Goal: Transaction & Acquisition: Purchase product/service

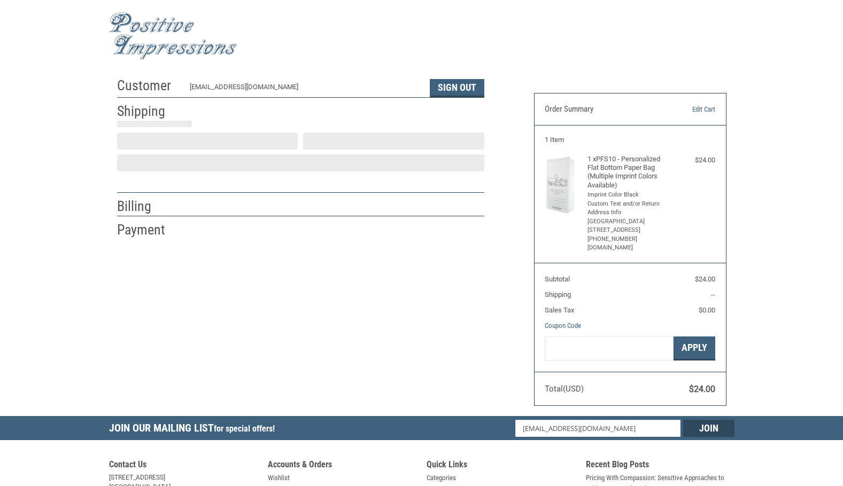
scroll to position [1, 0]
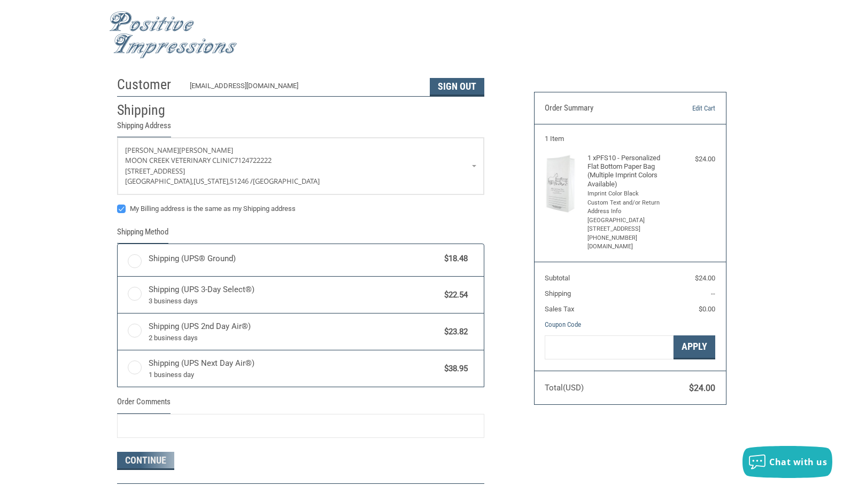
radio input "true"
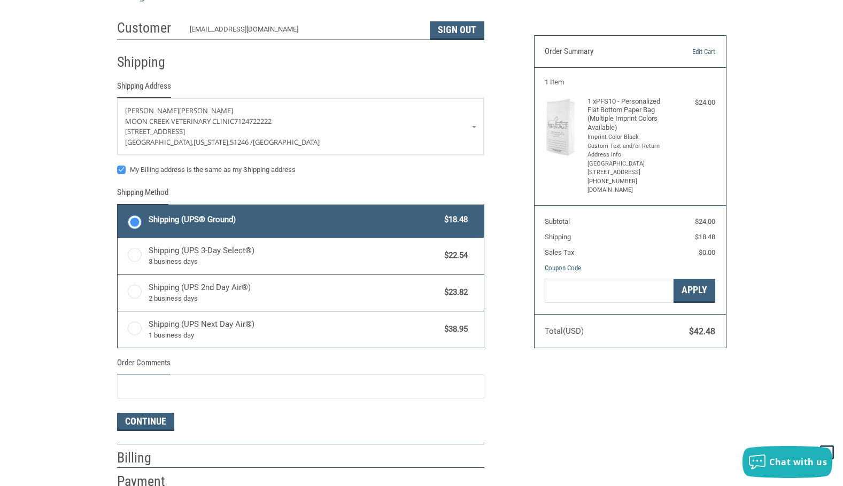
scroll to position [0, 0]
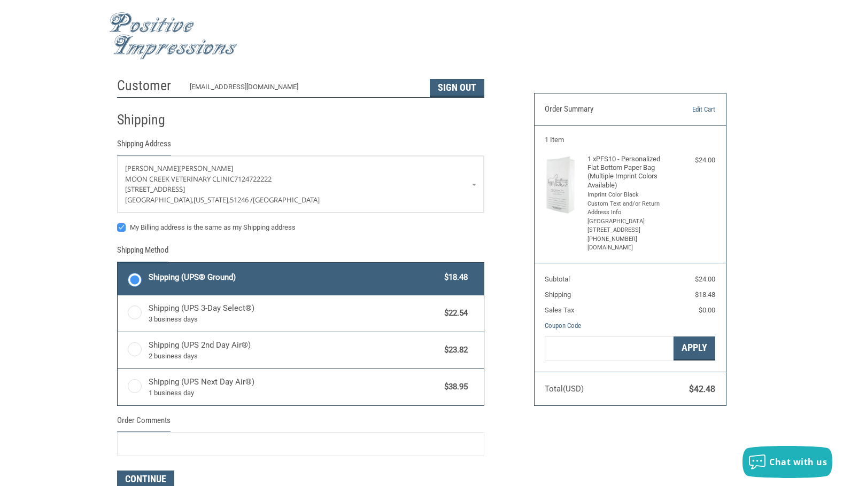
click at [122, 226] on label "My Billing address is the same as my Shipping address" at bounding box center [300, 227] width 367 height 9
click at [118, 223] on input "My Billing address is the same as my Shipping address" at bounding box center [117, 222] width 1 height 1
checkbox input "false"
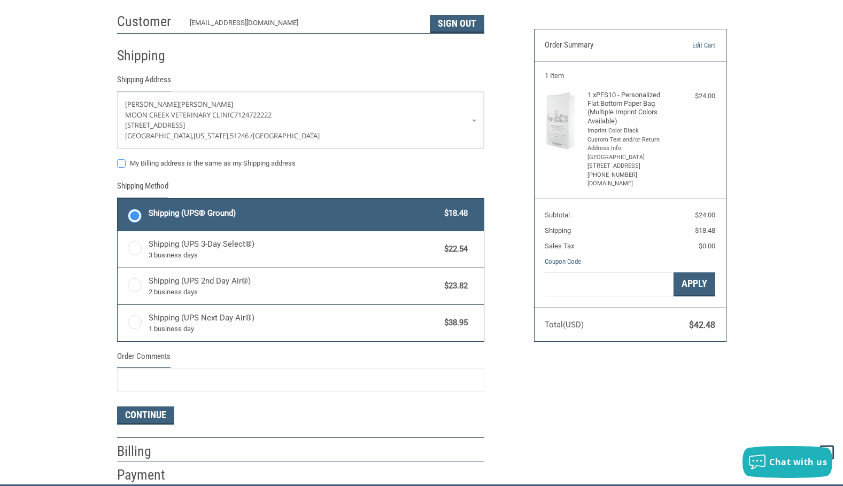
scroll to position [160, 0]
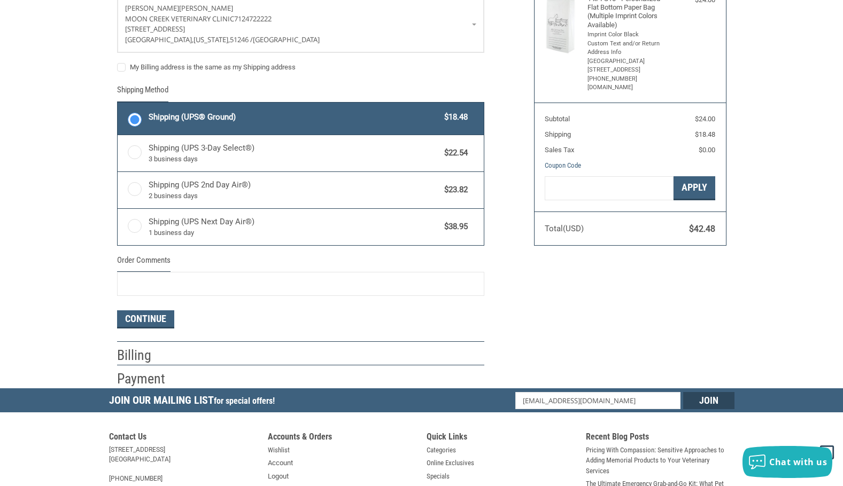
click at [136, 363] on h2 "Billing" at bounding box center [148, 356] width 63 height 18
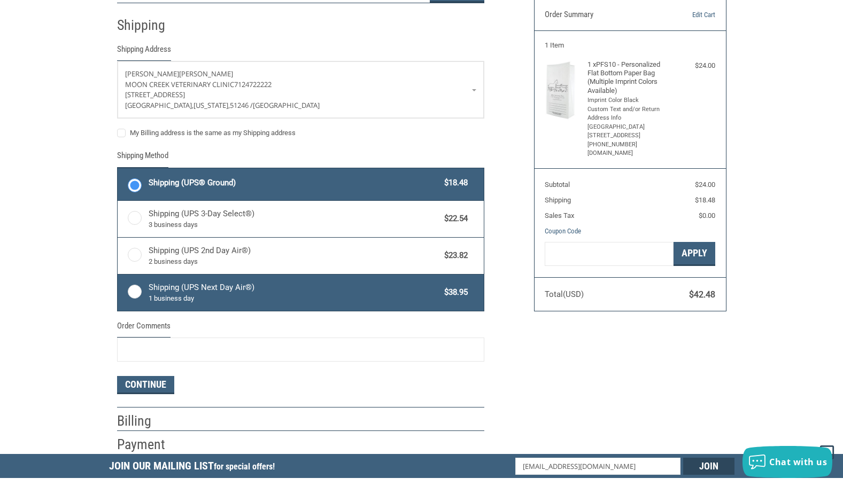
scroll to position [0, 0]
